Goal: Task Accomplishment & Management: Use online tool/utility

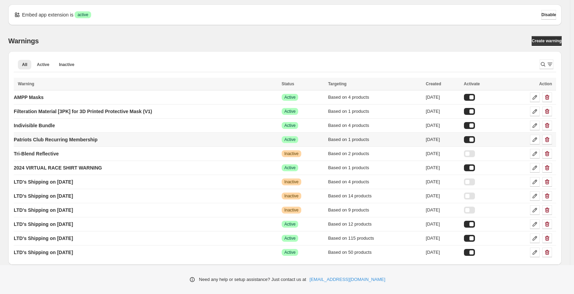
scroll to position [5, 0]
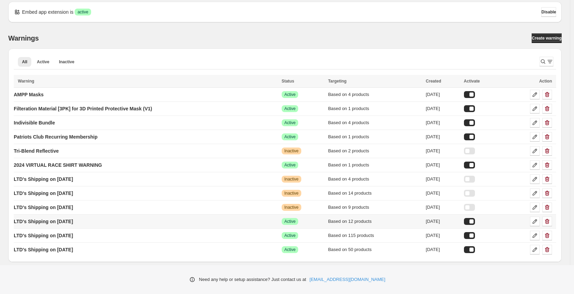
click at [475, 221] on div at bounding box center [469, 221] width 11 height 7
click at [56, 236] on p "LTD's Shipping on [DATE]" at bounding box center [43, 235] width 59 height 7
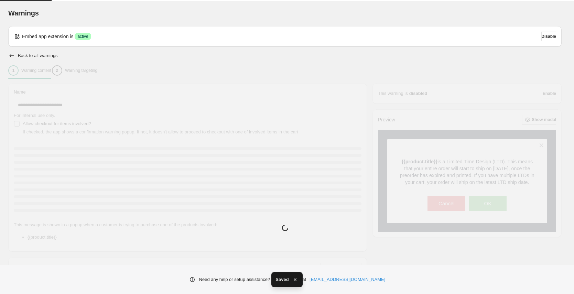
type input "**********"
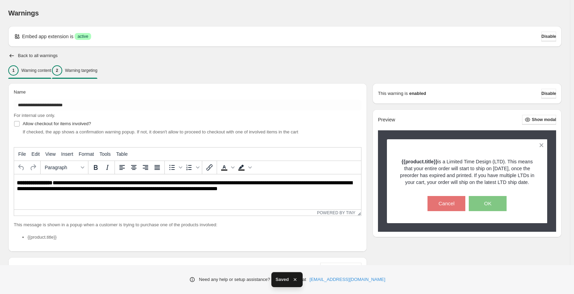
click at [97, 70] on p "Warning targeting" at bounding box center [81, 70] width 32 height 5
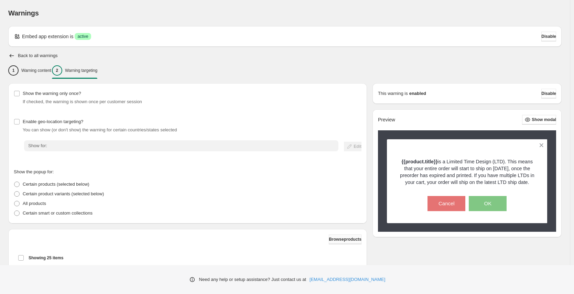
click at [330, 240] on span "Browse products" at bounding box center [345, 238] width 33 height 5
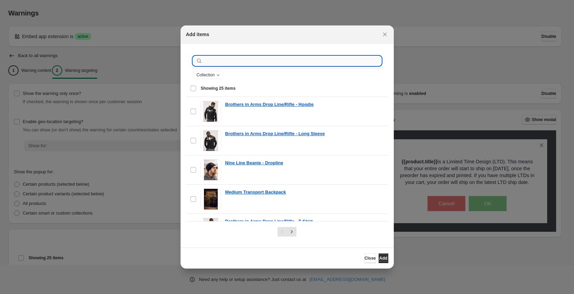
click at [230, 64] on input ":r1r:" at bounding box center [292, 61] width 177 height 10
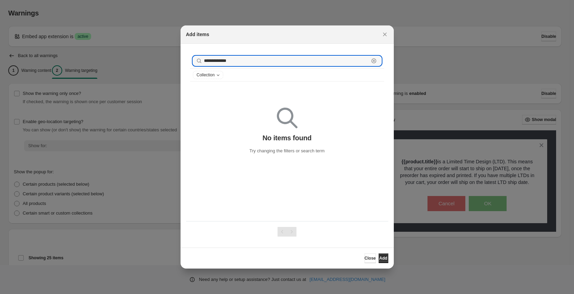
drag, startPoint x: 234, startPoint y: 60, endPoint x: 184, endPoint y: 60, distance: 50.2
click at [184, 60] on section "**********" at bounding box center [286, 146] width 213 height 204
paste input "**********"
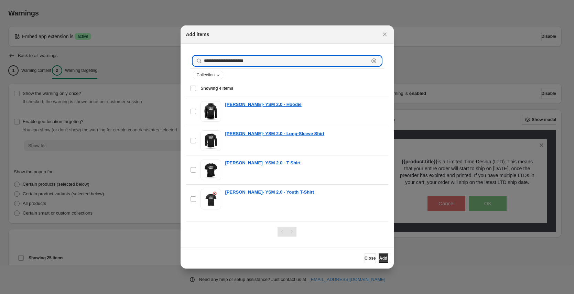
type input "**********"
click at [194, 88] on div "Select all 4 items Showing 4 items" at bounding box center [287, 88] width 194 height 16
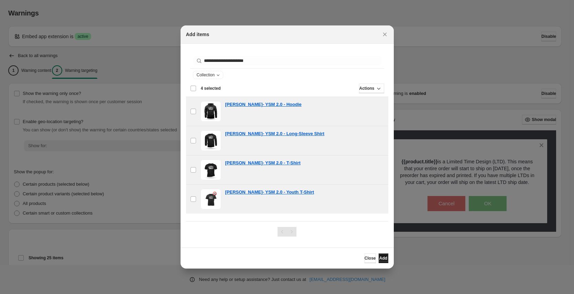
click at [382, 259] on span "Add" at bounding box center [383, 257] width 8 height 5
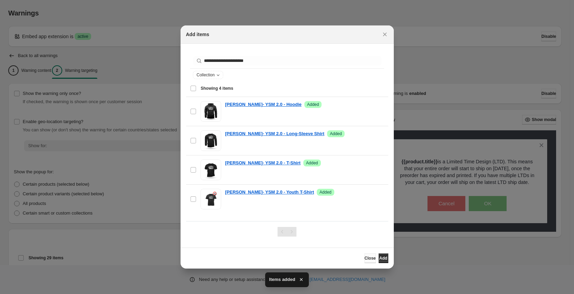
click at [364, 260] on span "Close" at bounding box center [369, 257] width 11 height 5
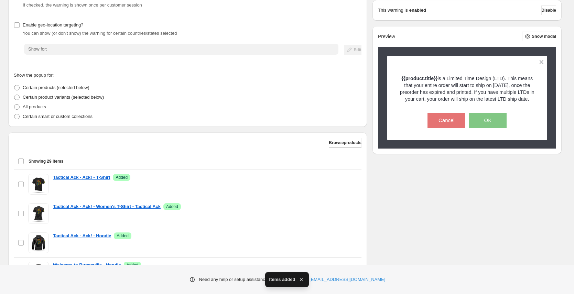
scroll to position [189, 0]
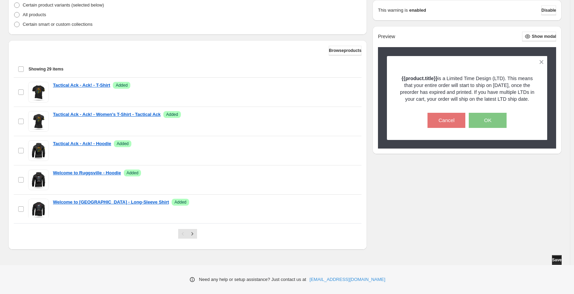
click at [553, 259] on span "Save" at bounding box center [557, 259] width 10 height 5
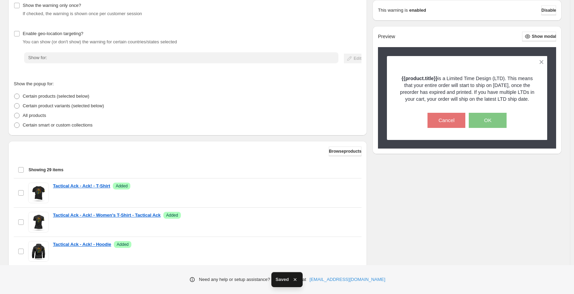
scroll to position [35, 0]
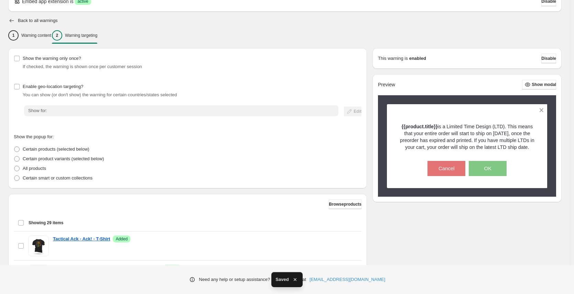
click at [11, 20] on icon "button" at bounding box center [11, 20] width 7 height 7
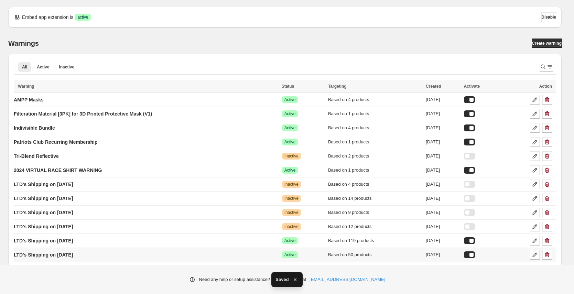
click at [73, 256] on p "LTD's Shipping on [DATE]" at bounding box center [43, 254] width 59 height 7
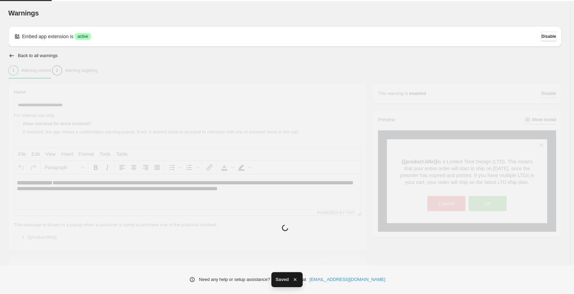
type input "**********"
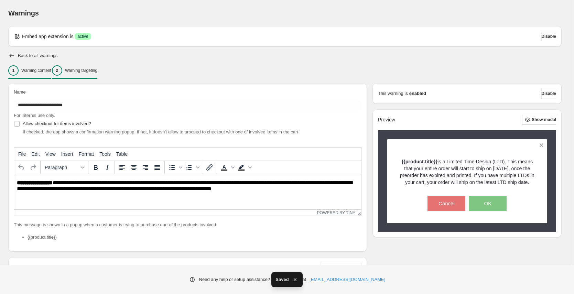
click at [95, 67] on div "2 Warning targeting" at bounding box center [74, 70] width 45 height 10
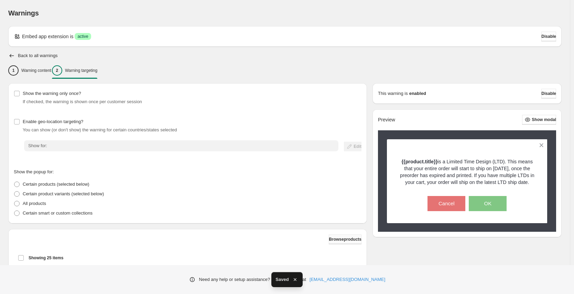
click at [329, 239] on span "Browse products" at bounding box center [345, 238] width 33 height 5
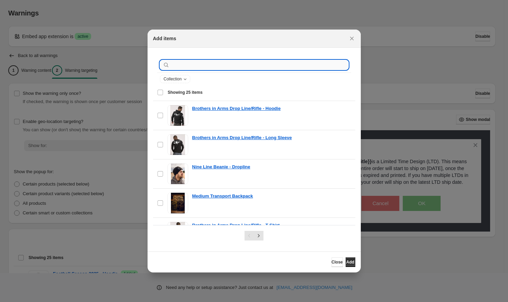
click at [197, 65] on input ":r7t:" at bounding box center [259, 65] width 177 height 10
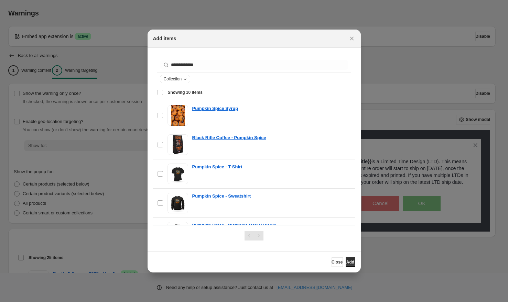
click at [197, 92] on span "Showing 10 items" at bounding box center [185, 92] width 35 height 5
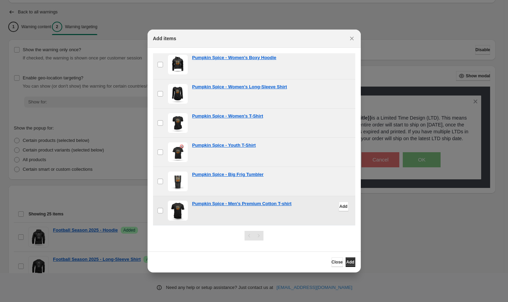
scroll to position [134, 0]
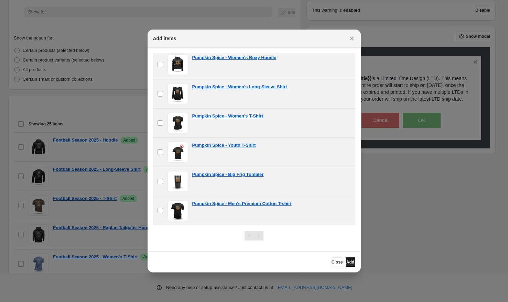
click at [349, 259] on button "Add" at bounding box center [350, 262] width 10 height 10
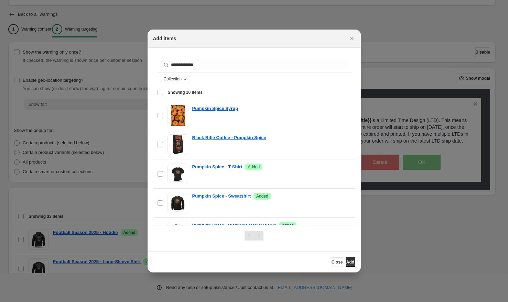
scroll to position [0, 0]
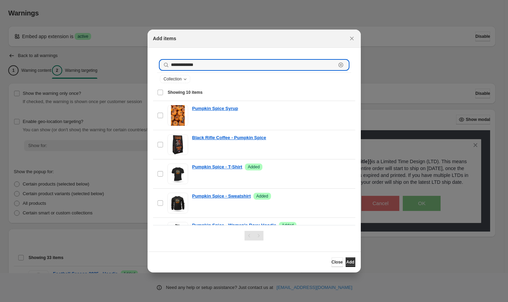
drag, startPoint x: 207, startPoint y: 65, endPoint x: 146, endPoint y: 65, distance: 60.1
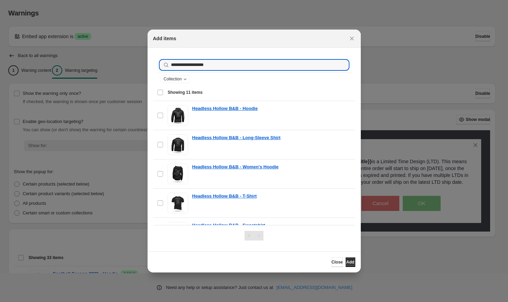
click at [161, 94] on div "Select all 11 items Showing 11 items" at bounding box center [254, 92] width 194 height 16
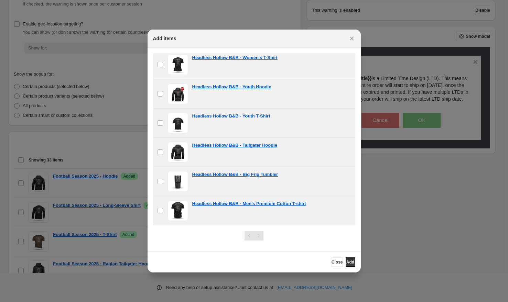
scroll to position [180, 0]
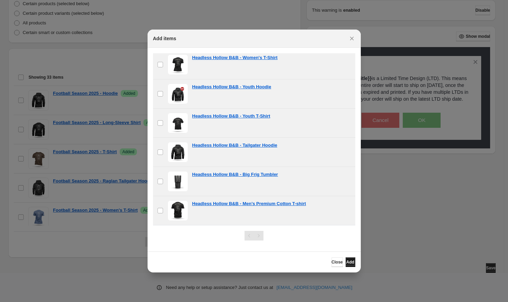
click at [346, 262] on span "Add" at bounding box center [350, 261] width 8 height 5
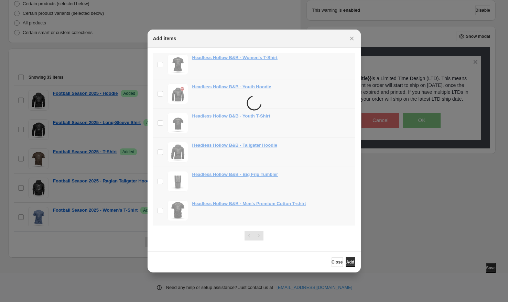
scroll to position [0, 0]
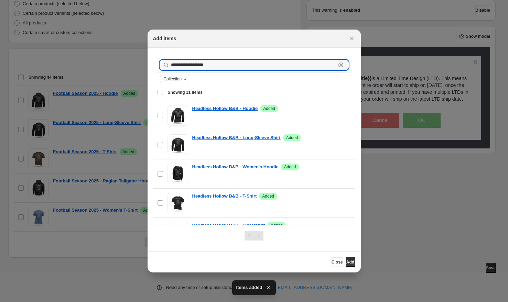
drag, startPoint x: 209, startPoint y: 64, endPoint x: 162, endPoint y: 64, distance: 46.7
click at [163, 63] on div "**********" at bounding box center [254, 65] width 188 height 10
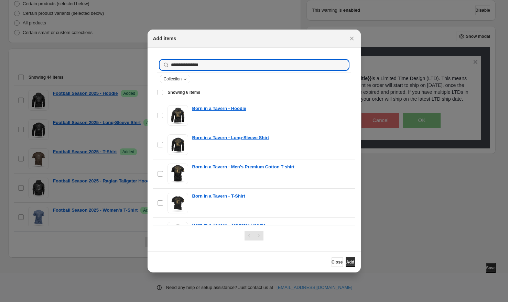
click at [162, 93] on div "Select all 6 items Showing 6 items" at bounding box center [254, 92] width 194 height 16
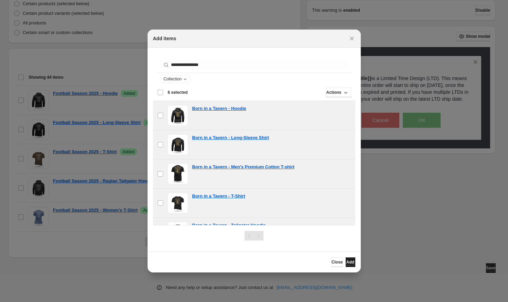
click at [347, 263] on span "Add" at bounding box center [350, 261] width 8 height 5
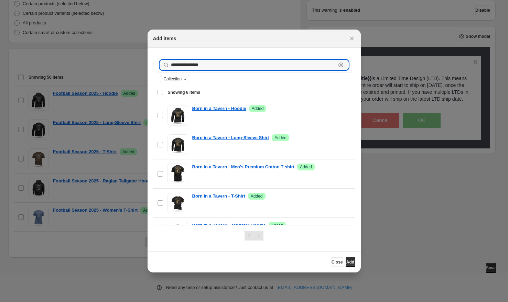
drag, startPoint x: 194, startPoint y: 65, endPoint x: 149, endPoint y: 65, distance: 44.7
click at [149, 65] on section "**********" at bounding box center [253, 150] width 213 height 204
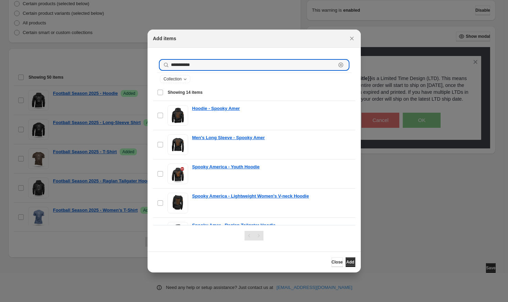
type input "**********"
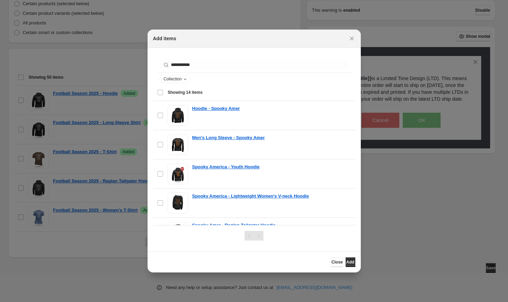
click at [159, 93] on div "Select all 14 items Showing 14 items" at bounding box center [254, 92] width 194 height 16
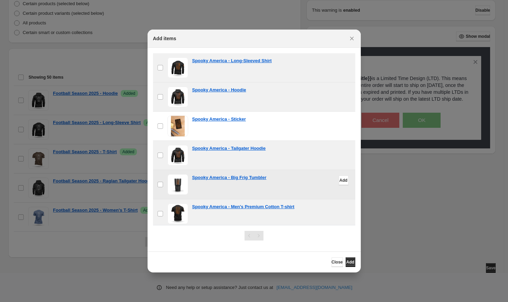
scroll to position [285, 0]
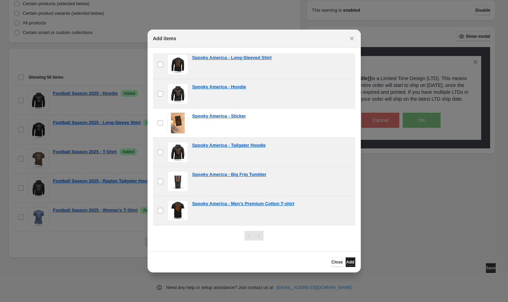
click at [346, 260] on span "Add" at bounding box center [350, 261] width 8 height 5
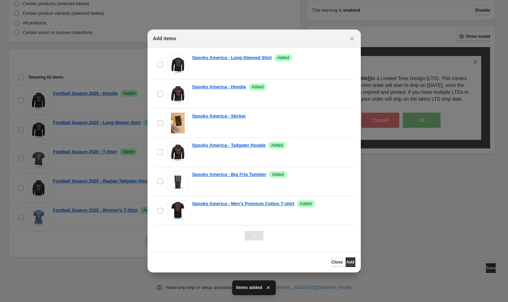
click at [331, 263] on span "Close" at bounding box center [336, 261] width 11 height 5
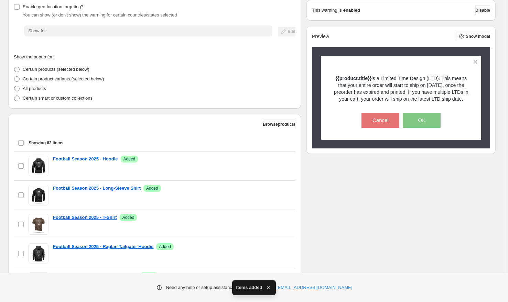
scroll to position [180, 0]
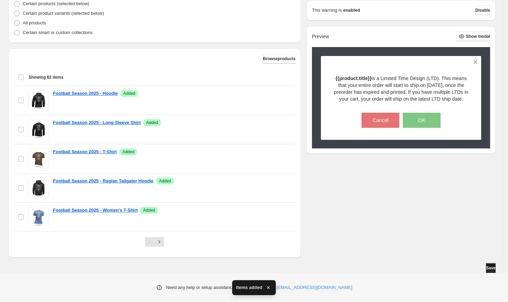
click at [495, 267] on button "Save" at bounding box center [491, 268] width 10 height 10
click at [263, 58] on span "Browse products" at bounding box center [279, 58] width 33 height 5
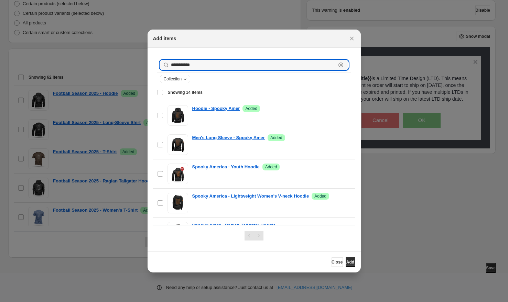
drag, startPoint x: 214, startPoint y: 66, endPoint x: 86, endPoint y: 63, distance: 127.9
click at [86, 293] on div "**********" at bounding box center [254, 302] width 508 height 0
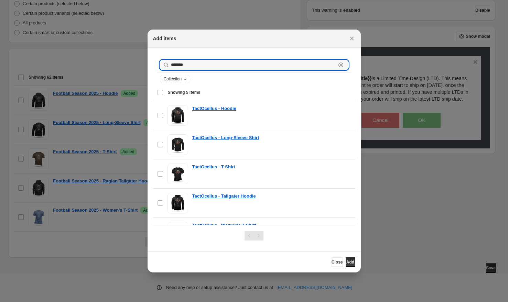
type input "*******"
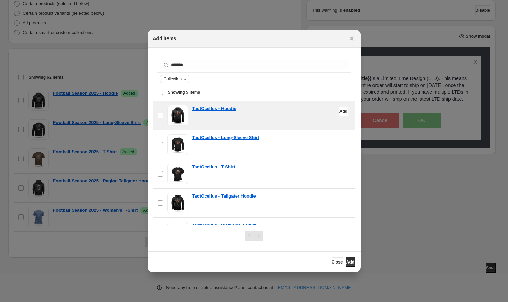
drag, startPoint x: 161, startPoint y: 92, endPoint x: 188, endPoint y: 113, distance: 34.1
click at [161, 92] on div "Select all 5 items Showing 5 items" at bounding box center [254, 92] width 194 height 16
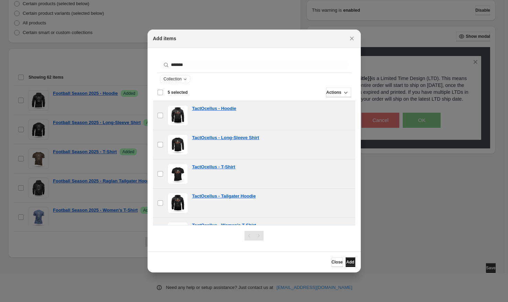
click at [349, 262] on span "Add" at bounding box center [350, 261] width 8 height 5
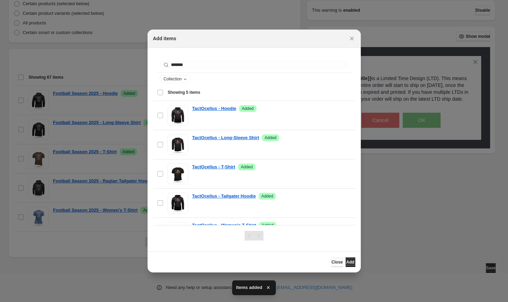
click at [331, 261] on span "Close" at bounding box center [336, 261] width 11 height 5
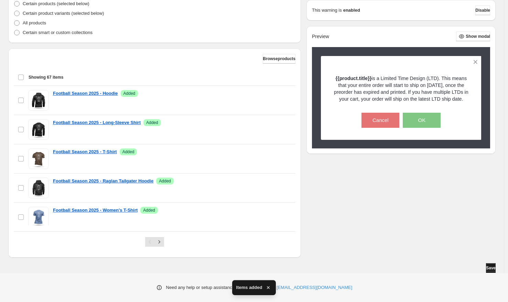
click at [495, 268] on button "Save" at bounding box center [491, 268] width 10 height 10
